Goal: Information Seeking & Learning: Understand process/instructions

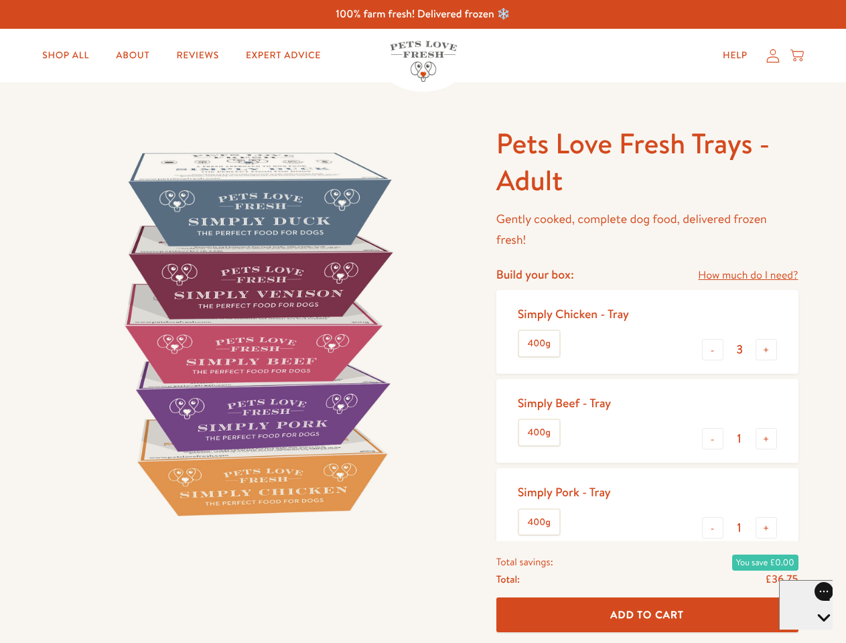
click at [423, 322] on img at bounding box center [256, 333] width 416 height 416
click at [748, 275] on link "How much do I need?" at bounding box center [748, 276] width 100 height 18
click at [0, 0] on div "Feeding guide Find out exactly how much food your dog needs Select a breed Affe…" at bounding box center [0, 0] width 0 height 0
click at [767, 350] on button "+" at bounding box center [766, 349] width 21 height 21
click at [713, 439] on button "-" at bounding box center [712, 438] width 21 height 21
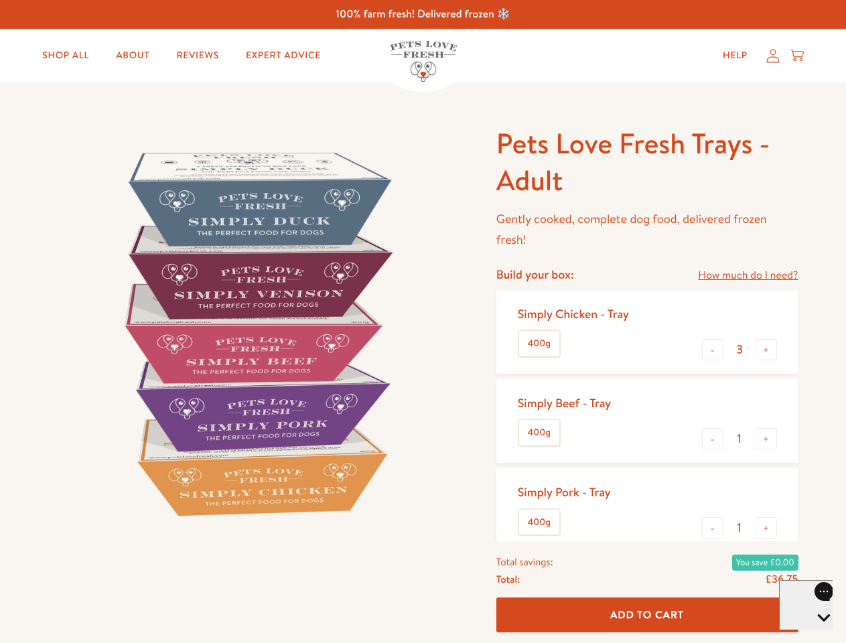
click at [767, 439] on button "+" at bounding box center [766, 438] width 21 height 21
click at [713, 528] on button "-" at bounding box center [712, 527] width 21 height 21
type input "4"
type input "1"
type input "0"
